Goal: Task Accomplishment & Management: Use online tool/utility

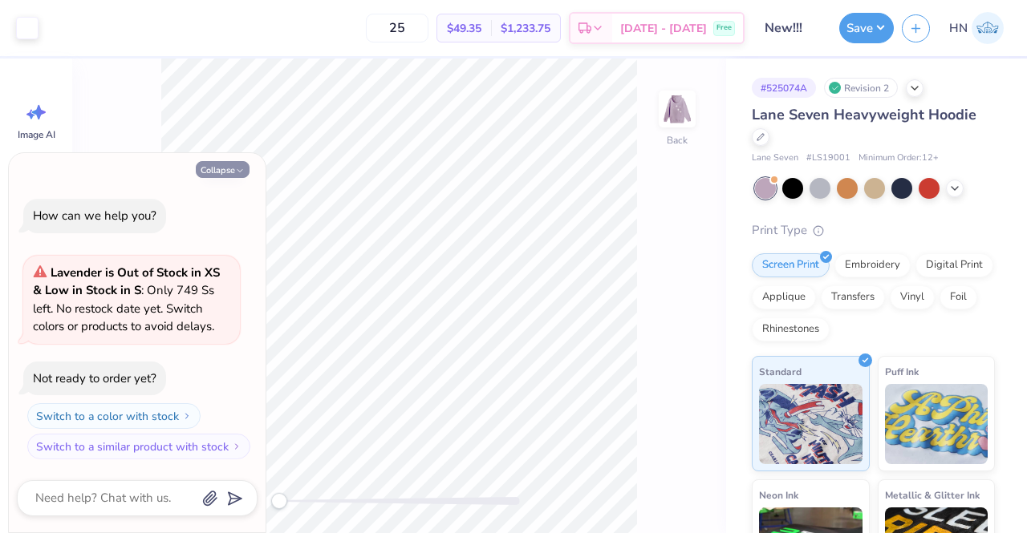
click at [218, 176] on button "Collapse" at bounding box center [223, 169] width 54 height 17
type textarea "x"
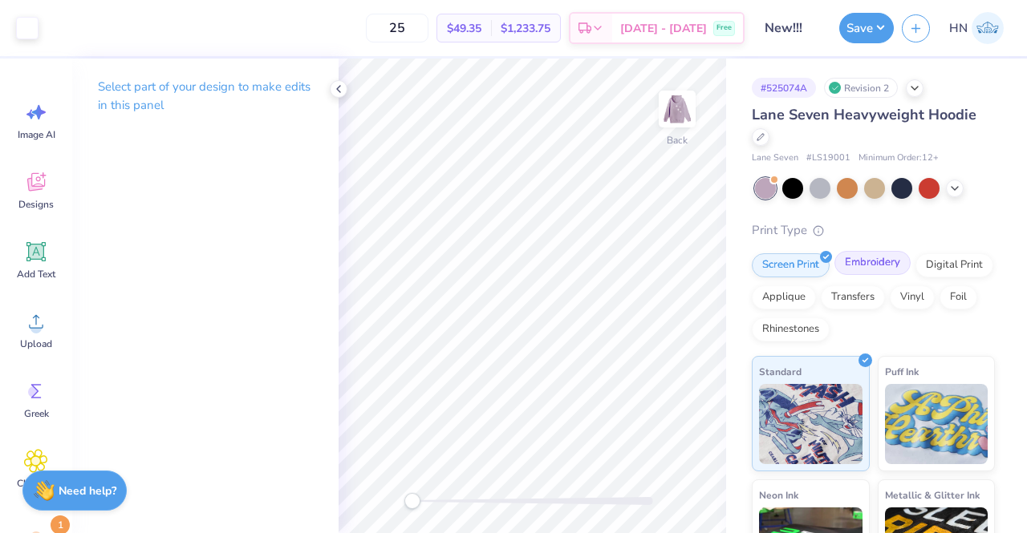
click at [892, 264] on div "Embroidery" at bounding box center [872, 263] width 76 height 24
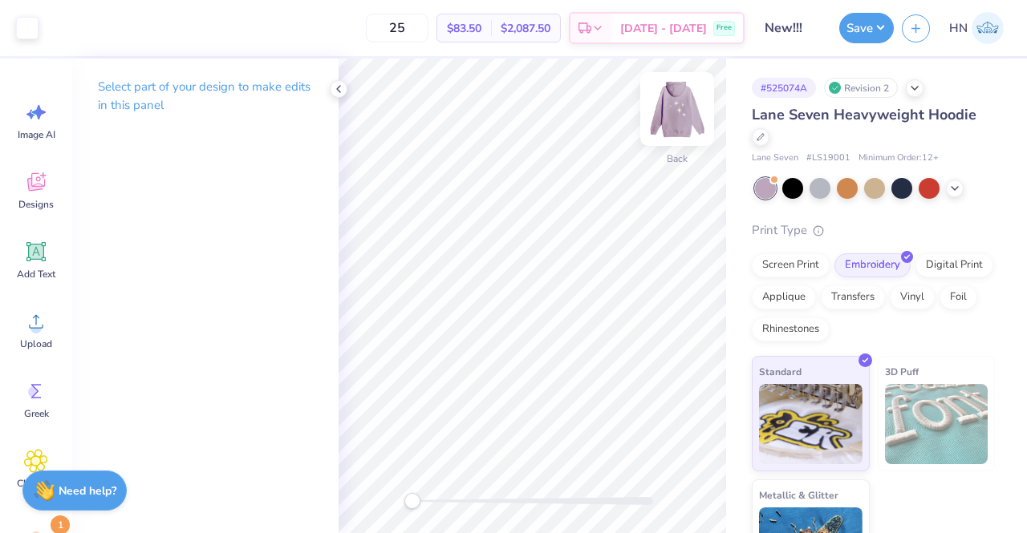
click at [665, 134] on img at bounding box center [677, 109] width 64 height 64
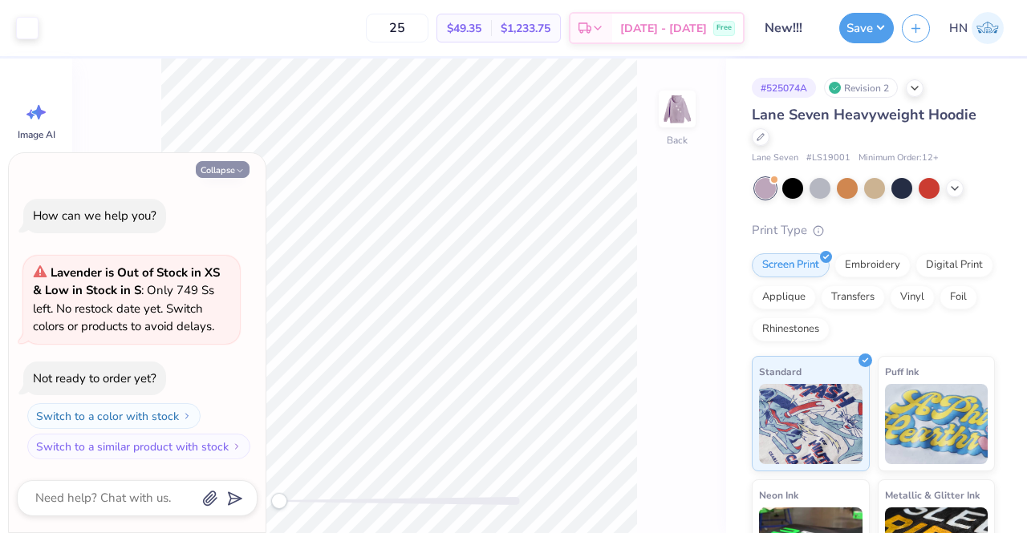
click at [225, 174] on button "Collapse" at bounding box center [223, 169] width 54 height 17
type textarea "x"
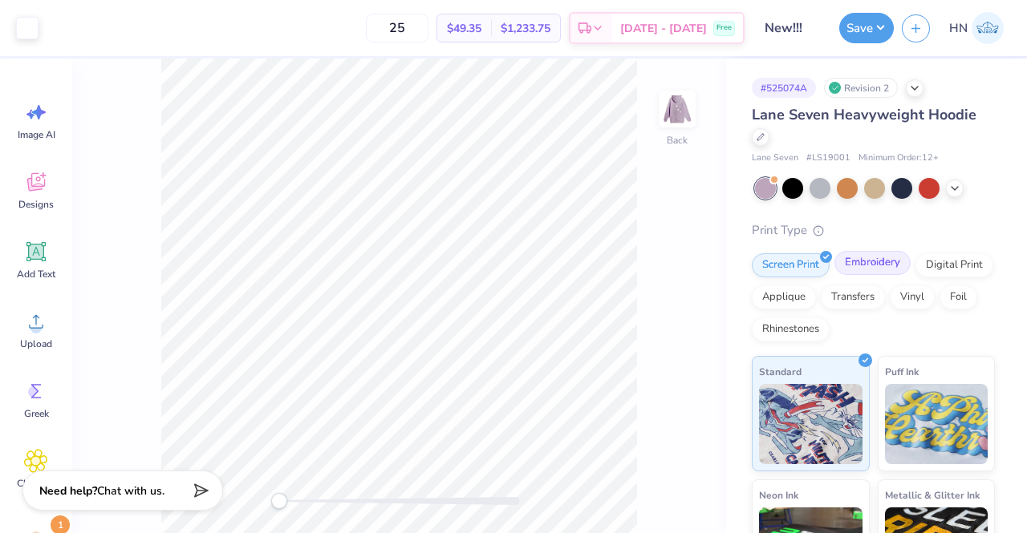
click at [897, 262] on div "Embroidery" at bounding box center [872, 263] width 76 height 24
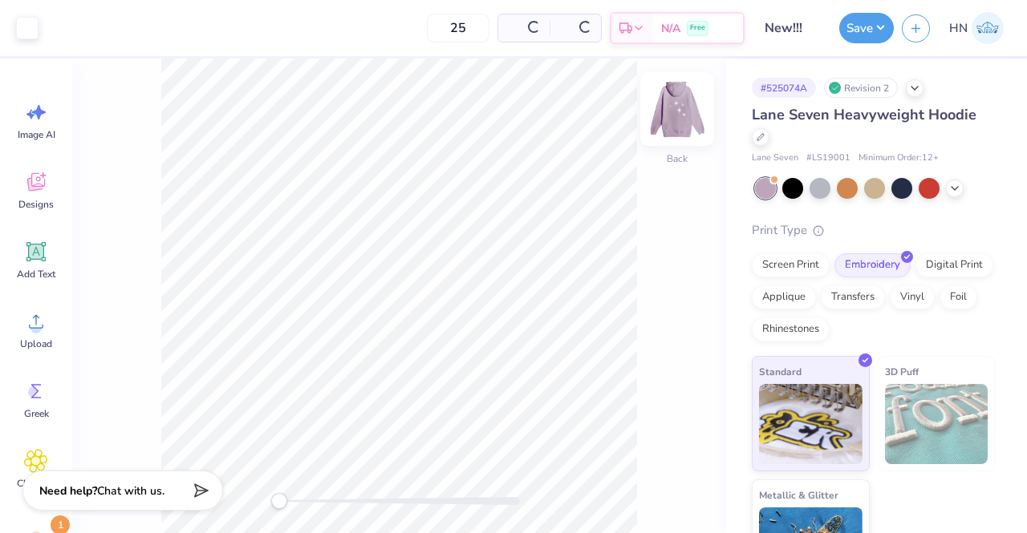
click at [687, 113] on img at bounding box center [677, 109] width 64 height 64
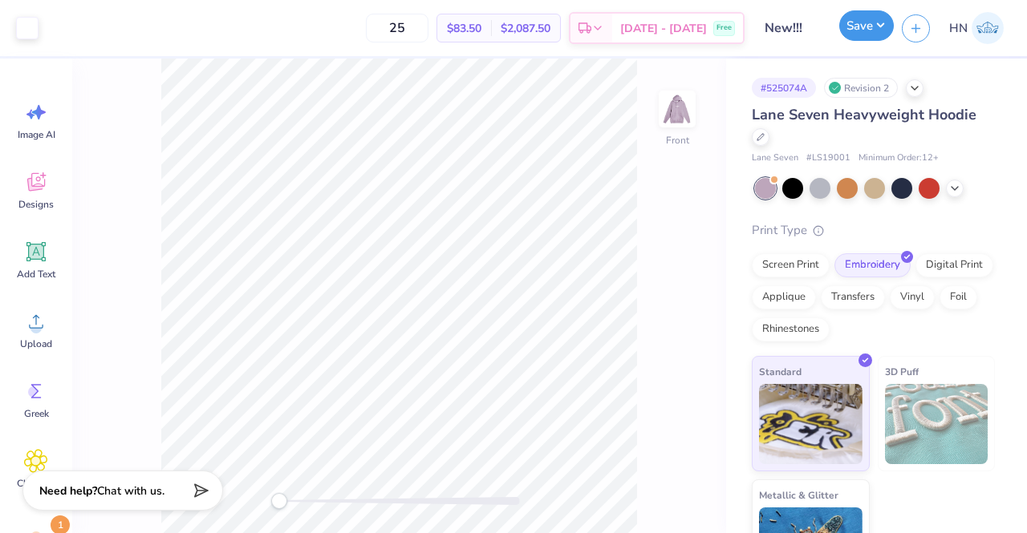
click at [847, 34] on button "Save" at bounding box center [866, 25] width 55 height 30
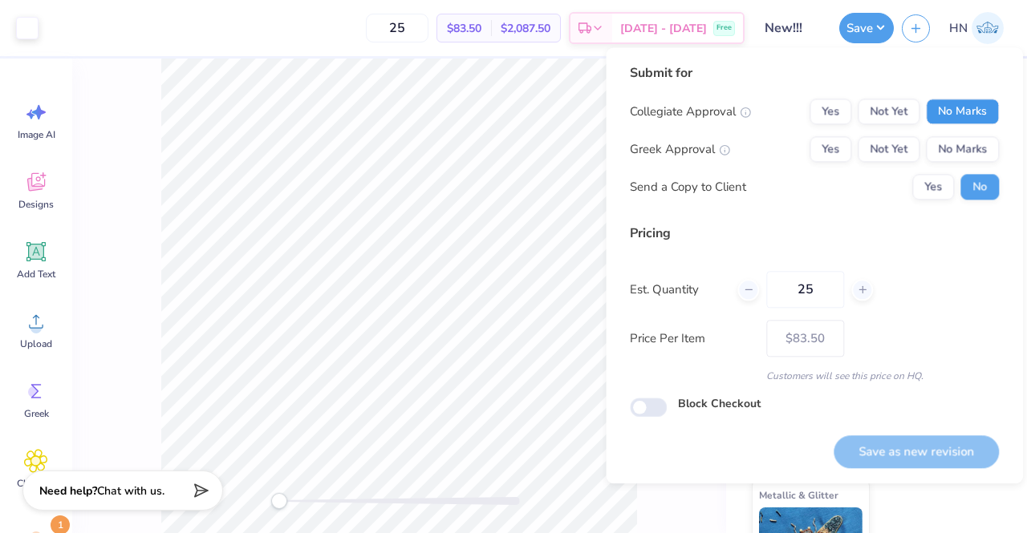
click at [995, 105] on button "No Marks" at bounding box center [962, 112] width 73 height 26
click at [979, 136] on div "Collegiate Approval Yes Not Yet No Marks Greek Approval Yes Not Yet No Marks Se…" at bounding box center [814, 149] width 369 height 101
click at [974, 152] on button "No Marks" at bounding box center [962, 149] width 73 height 26
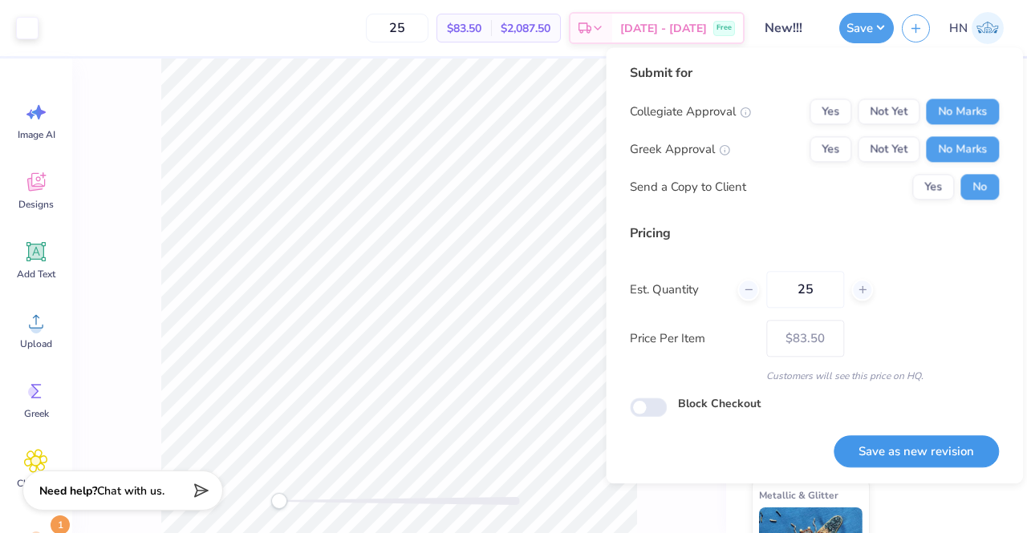
drag, startPoint x: 899, startPoint y: 445, endPoint x: 754, endPoint y: 421, distance: 147.2
click at [899, 446] on button "Save as new revision" at bounding box center [915, 452] width 165 height 33
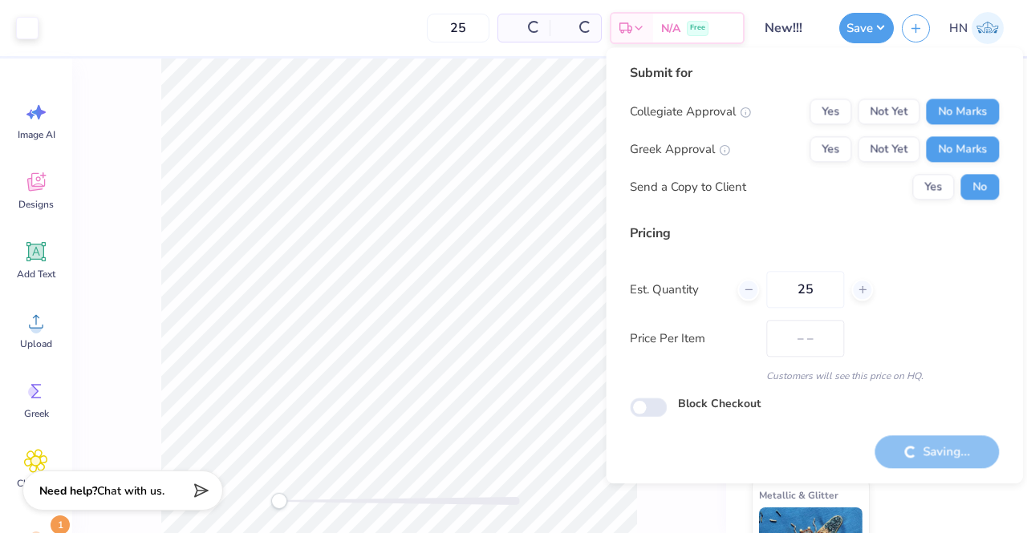
type input "$83.50"
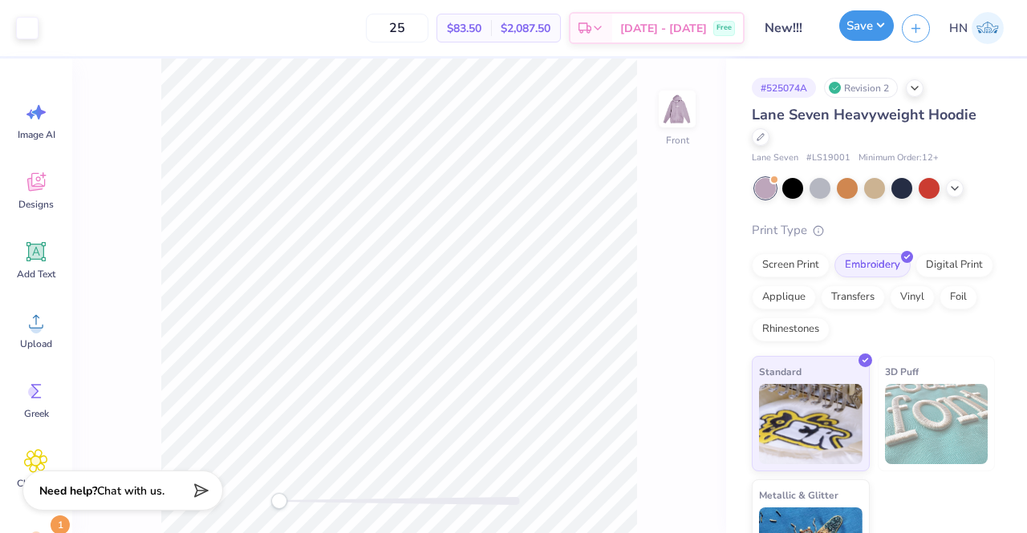
click at [870, 17] on button "Save" at bounding box center [866, 25] width 55 height 30
click at [870, 9] on div "Save HN" at bounding box center [933, 28] width 188 height 56
click at [860, 25] on button "Save" at bounding box center [866, 25] width 55 height 30
